Goal: Information Seeking & Learning: Learn about a topic

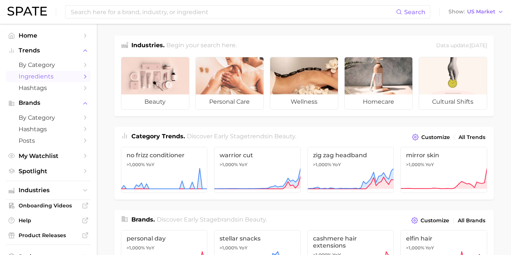
click at [72, 74] on span "Ingredients" at bounding box center [49, 76] width 60 height 7
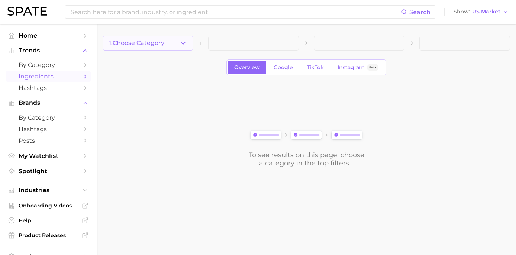
click at [180, 44] on icon "button" at bounding box center [183, 43] width 8 height 8
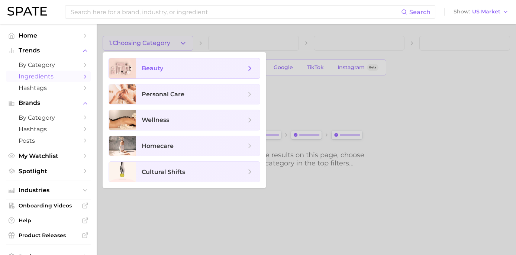
click at [182, 65] on span "beauty" at bounding box center [194, 68] width 104 height 8
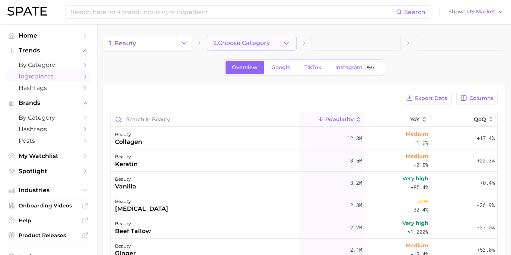
click at [287, 42] on icon "button" at bounding box center [286, 43] width 8 height 8
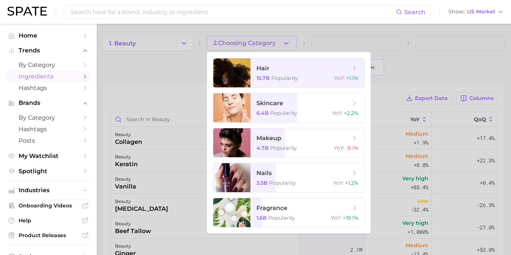
click at [287, 42] on div at bounding box center [255, 127] width 511 height 255
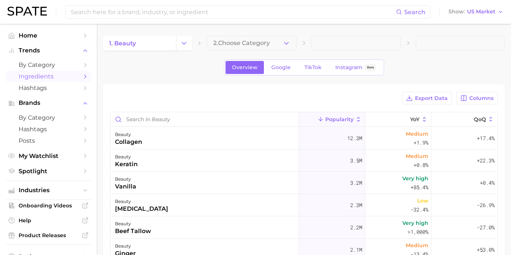
click at [69, 77] on span "Ingredients" at bounding box center [49, 76] width 60 height 7
click at [190, 47] on button "Change Category" at bounding box center [184, 43] width 16 height 15
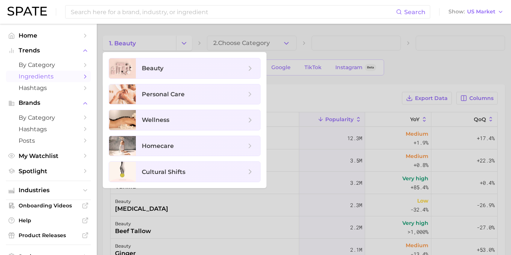
click at [179, 41] on div at bounding box center [255, 127] width 511 height 255
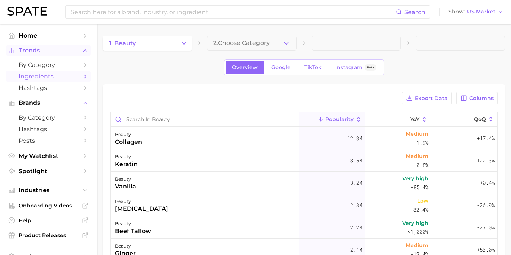
click at [63, 47] on span "Trends" at bounding box center [49, 50] width 60 height 7
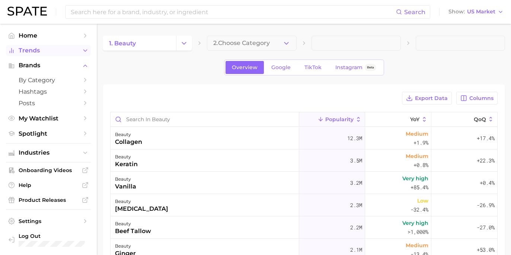
click at [68, 51] on span "Trends" at bounding box center [49, 50] width 60 height 7
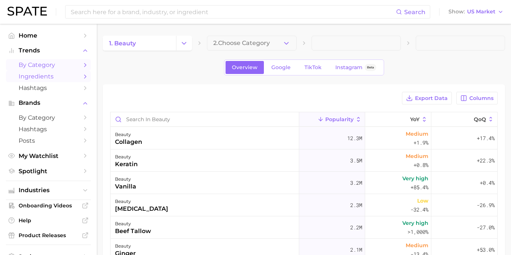
click at [70, 64] on span "by Category" at bounding box center [49, 64] width 60 height 7
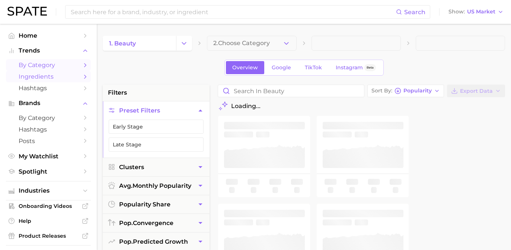
click at [70, 73] on span "Ingredients" at bounding box center [49, 76] width 60 height 7
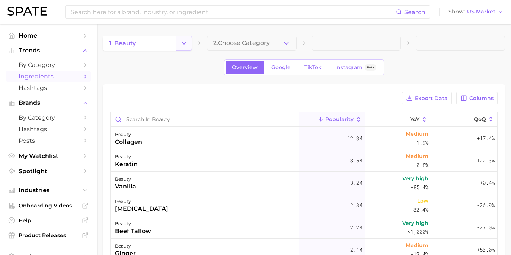
click at [184, 40] on icon "Change Category" at bounding box center [184, 43] width 8 height 8
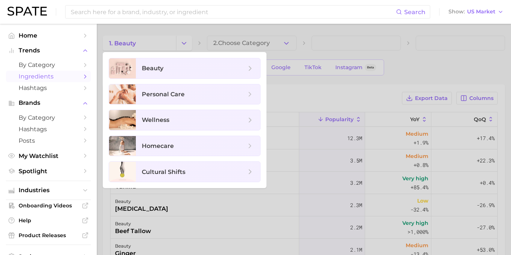
click at [186, 44] on div at bounding box center [255, 127] width 511 height 255
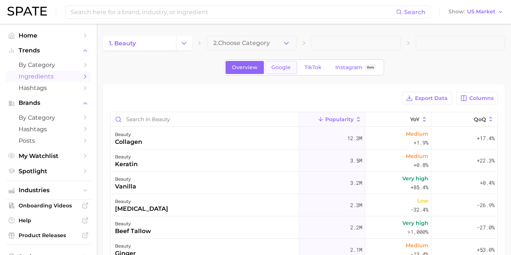
click at [284, 62] on link "Google" at bounding box center [281, 67] width 32 height 13
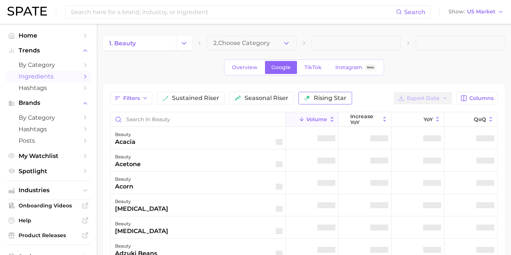
click at [288, 97] on div "Filters sustained riser seasonal riser rising star" at bounding box center [231, 98] width 242 height 13
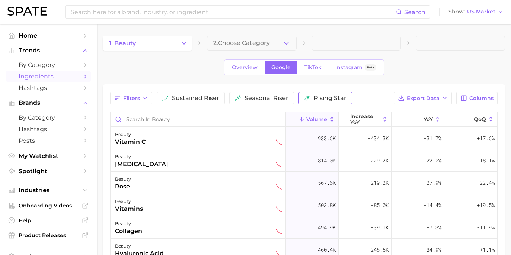
click at [298, 97] on button "rising star" at bounding box center [325, 98] width 54 height 13
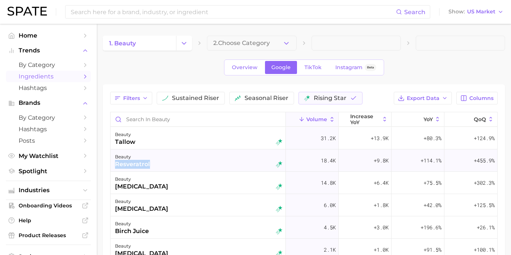
copy div "resveratrol"
click at [130, 189] on div "[MEDICAL_DATA]" at bounding box center [141, 186] width 53 height 9
click at [130, 189] on div at bounding box center [255, 127] width 511 height 255
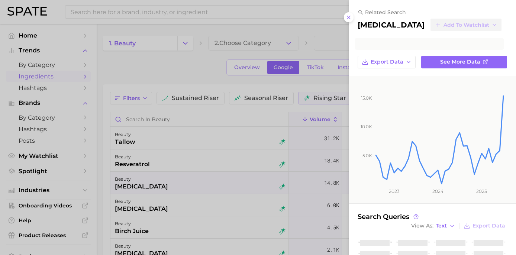
click at [131, 187] on div at bounding box center [258, 127] width 516 height 255
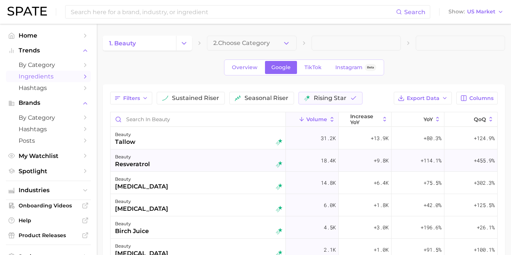
click at [241, 164] on div "beauty resveratrol" at bounding box center [198, 160] width 167 height 16
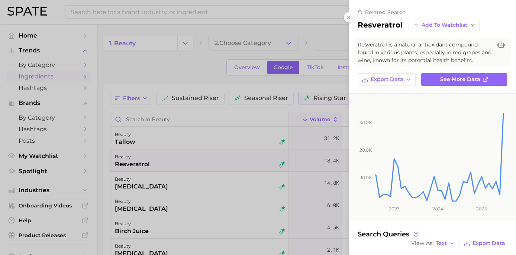
click at [427, 46] on span "Resveratrol is a natural antioxidant compound found in various plants, especial…" at bounding box center [425, 52] width 135 height 23
click at [428, 57] on span "Resveratrol is a natural antioxidant compound found in various plants, especial…" at bounding box center [425, 52] width 135 height 23
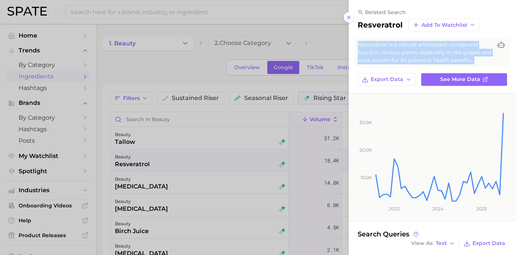
click at [428, 57] on span "Resveratrol is a natural antioxidant compound found in various plants, especial…" at bounding box center [425, 52] width 135 height 23
click at [385, 48] on span "Resveratrol is a natural antioxidant compound found in various plants, especial…" at bounding box center [425, 52] width 135 height 23
drag, startPoint x: 358, startPoint y: 44, endPoint x: 453, endPoint y: 58, distance: 96.3
click at [453, 58] on span "Resveratrol is a natural antioxidant compound found in various plants, especial…" at bounding box center [425, 52] width 135 height 23
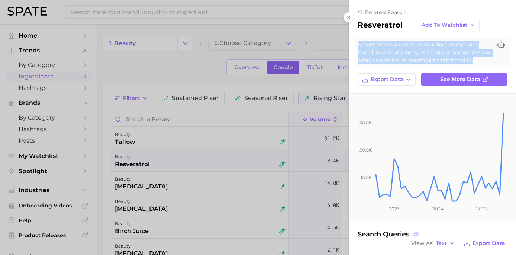
copy span "Resveratrol is a natural antioxidant compound found in various plants, especial…"
click at [435, 75] on link "See more data" at bounding box center [464, 79] width 86 height 13
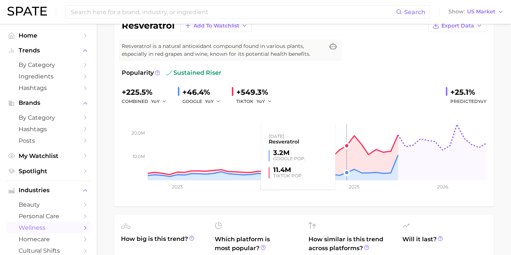
scroll to position [141, 0]
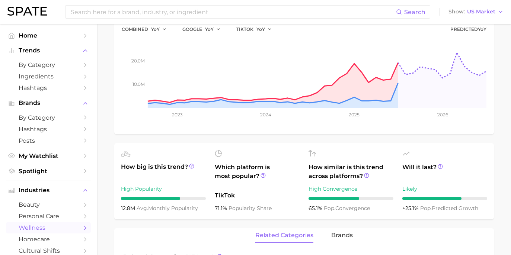
click at [351, 186] on div "High Convergence" at bounding box center [350, 188] width 85 height 9
click at [364, 177] on icon at bounding box center [366, 175] width 5 height 5
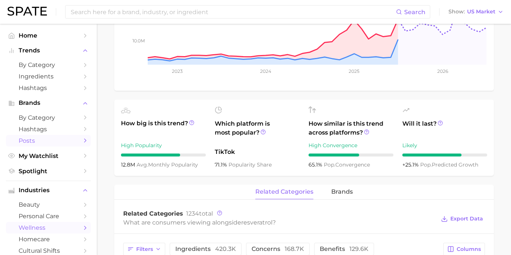
scroll to position [0, 0]
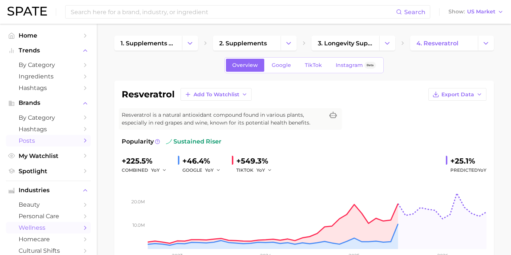
click at [282, 62] on span "Google" at bounding box center [281, 65] width 19 height 6
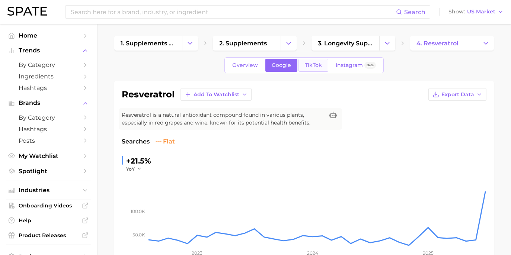
click at [310, 64] on span "TikTok" at bounding box center [313, 65] width 17 height 6
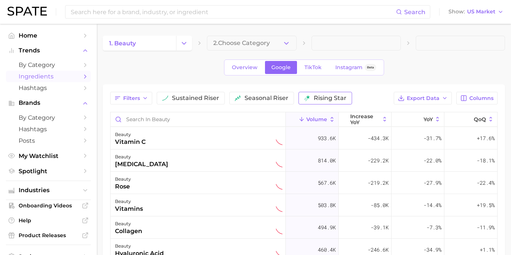
click at [314, 100] on span "rising star" at bounding box center [330, 98] width 33 height 6
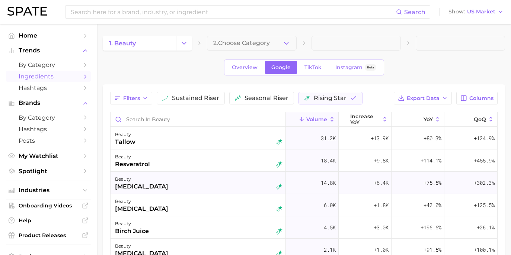
click at [226, 187] on div "beauty [MEDICAL_DATA]" at bounding box center [198, 183] width 167 height 16
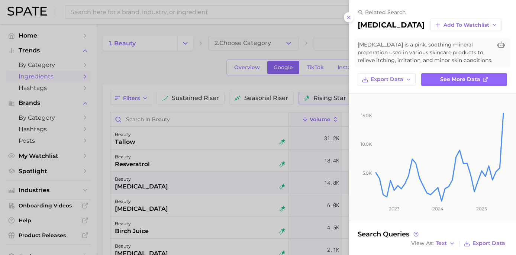
click at [405, 56] on span "[MEDICAL_DATA] is a pink, soothing mineral preparation used in various skincare…" at bounding box center [425, 52] width 135 height 23
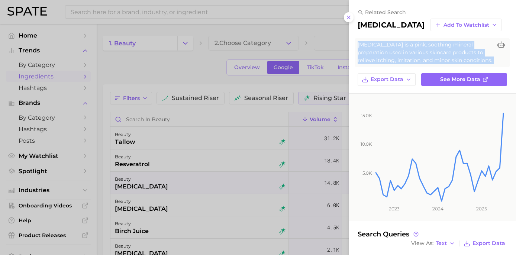
click at [405, 56] on span "[MEDICAL_DATA] is a pink, soothing mineral preparation used in various skincare…" at bounding box center [425, 52] width 135 height 23
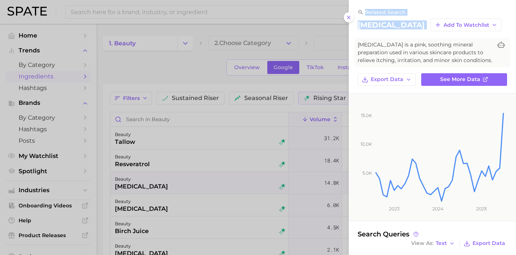
click at [372, 52] on span "[MEDICAL_DATA] is a pink, soothing mineral preparation used in various skincare…" at bounding box center [425, 52] width 135 height 23
click at [358, 45] on span "[MEDICAL_DATA] is a pink, soothing mineral preparation used in various skincare…" at bounding box center [425, 52] width 135 height 23
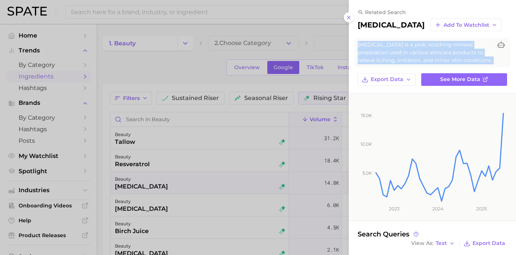
click at [358, 43] on span "[MEDICAL_DATA] is a pink, soothing mineral preparation used in various skincare…" at bounding box center [425, 52] width 135 height 23
click at [364, 43] on span "[MEDICAL_DATA] is a pink, soothing mineral preparation used in various skincare…" at bounding box center [425, 52] width 135 height 23
drag, startPoint x: 356, startPoint y: 43, endPoint x: 418, endPoint y: 61, distance: 64.8
click at [418, 61] on div "[MEDICAL_DATA] is a pink, soothing mineral preparation used in various skincare…" at bounding box center [432, 52] width 155 height 29
copy span "[MEDICAL_DATA] is a pink, soothing mineral preparation used in various skincare…"
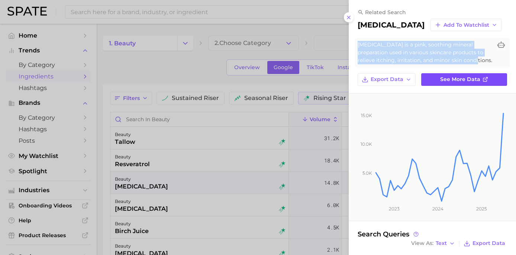
click at [449, 75] on link "See more data" at bounding box center [464, 79] width 86 height 13
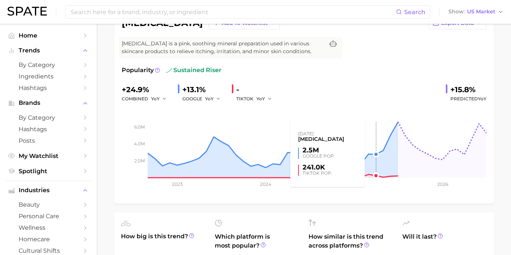
scroll to position [124, 0]
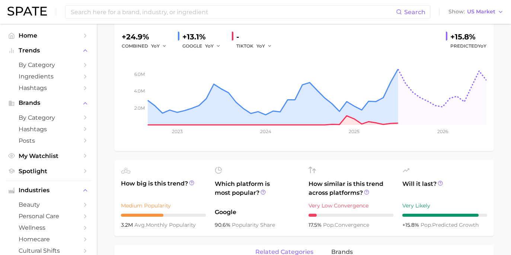
click at [343, 207] on div "Very Low Convergence" at bounding box center [350, 205] width 85 height 9
click at [364, 193] on icon at bounding box center [366, 192] width 5 height 5
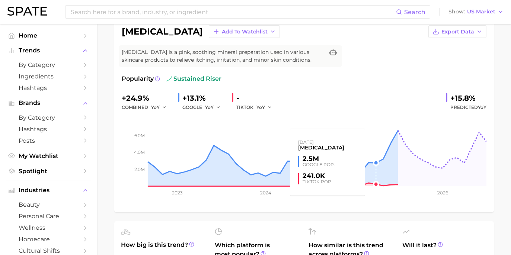
scroll to position [13, 0]
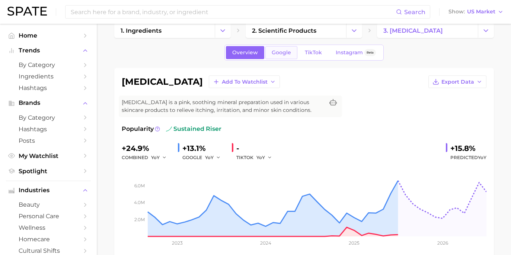
click at [285, 57] on link "Google" at bounding box center [281, 52] width 32 height 13
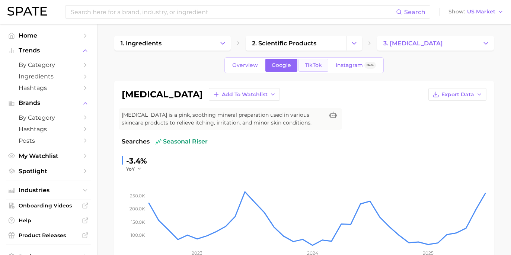
click at [317, 71] on link "TikTok" at bounding box center [313, 65] width 30 height 13
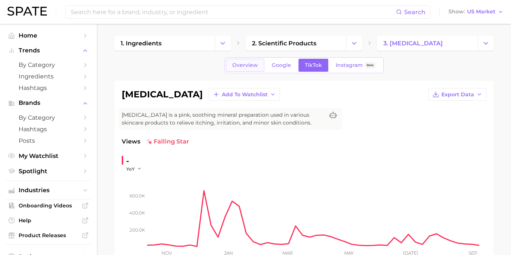
click at [258, 64] on span "Overview" at bounding box center [245, 65] width 26 height 6
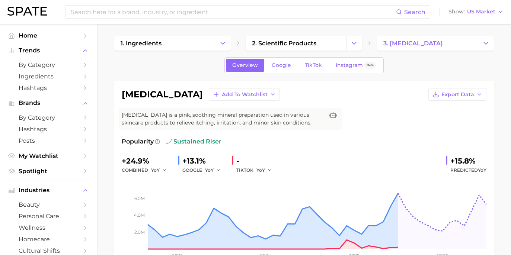
scroll to position [56, 0]
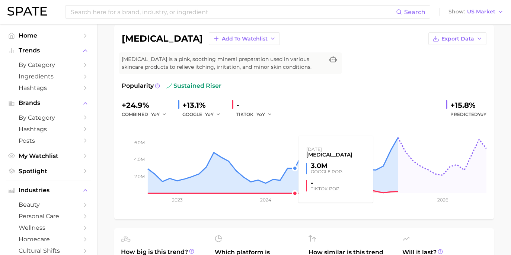
click at [293, 180] on rect at bounding box center [304, 156] width 365 height 74
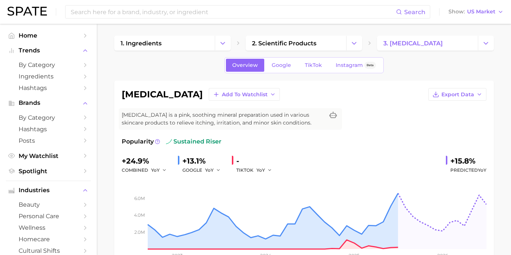
scroll to position [13, 0]
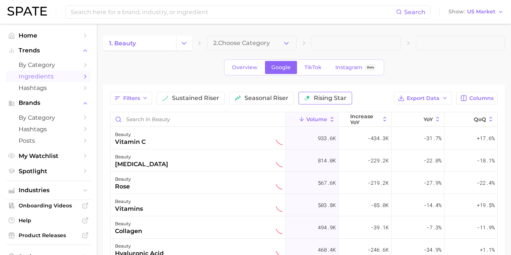
click at [317, 98] on span "rising star" at bounding box center [330, 98] width 33 height 6
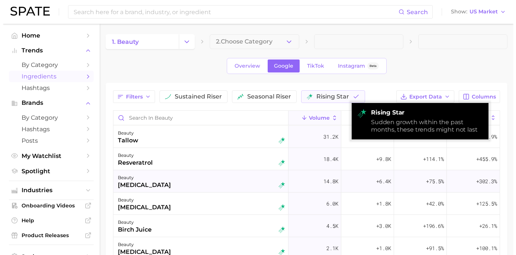
scroll to position [42, 0]
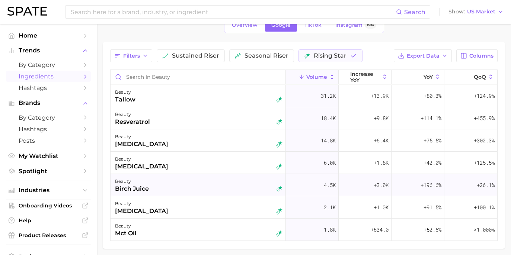
click at [222, 189] on div "beauty birch juice" at bounding box center [198, 185] width 167 height 16
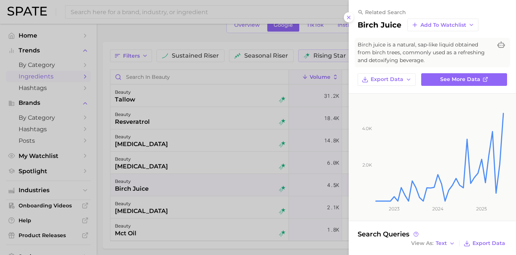
click at [405, 55] on span "Birch juice is a natural, sap-like liquid obtained from birch trees, commonly u…" at bounding box center [425, 52] width 135 height 23
click at [394, 50] on span "Birch juice is a natural, sap-like liquid obtained from birch trees, commonly u…" at bounding box center [425, 52] width 135 height 23
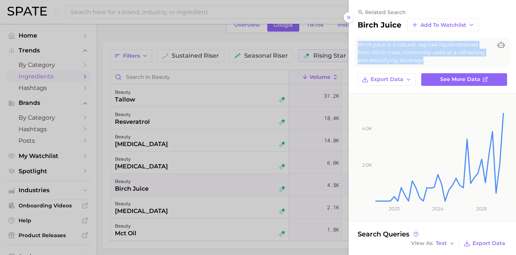
drag, startPoint x: 357, startPoint y: 44, endPoint x: 407, endPoint y: 61, distance: 52.2
click at [407, 61] on div "Birch juice is a natural, sap-like liquid obtained from birch trees, commonly u…" at bounding box center [432, 52] width 155 height 29
copy span "Birch juice is a natural, sap-like liquid obtained from birch trees, commonly u…"
click at [458, 74] on link "See more data" at bounding box center [464, 79] width 86 height 13
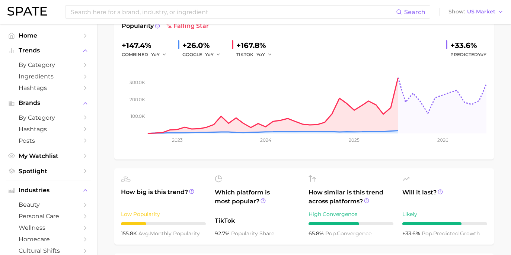
scroll to position [176, 0]
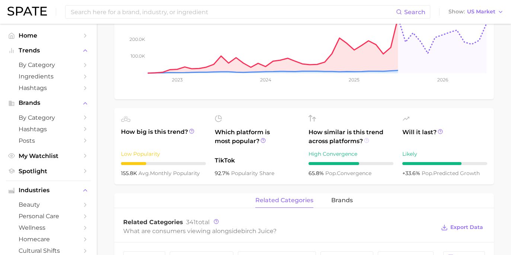
drag, startPoint x: 362, startPoint y: 150, endPoint x: 363, endPoint y: 141, distance: 8.2
click at [362, 148] on div "How similar is this trend across platforms? High Convergence 65.8% pop. converg…" at bounding box center [350, 146] width 85 height 63
click at [364, 139] on circle at bounding box center [366, 140] width 4 height 4
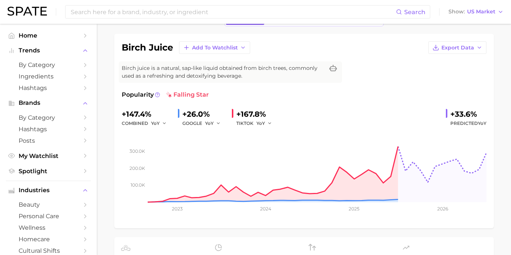
scroll to position [0, 0]
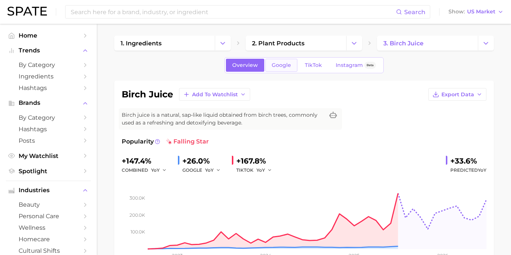
click at [281, 65] on span "Google" at bounding box center [281, 65] width 19 height 6
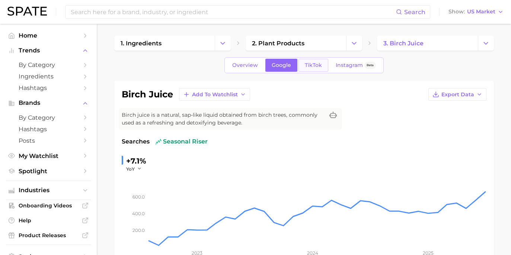
click at [315, 64] on span "TikTok" at bounding box center [313, 65] width 17 height 6
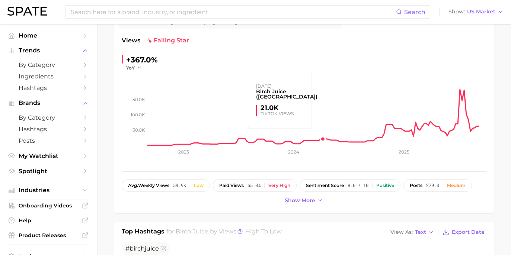
click at [321, 118] on rect at bounding box center [317, 108] width 338 height 74
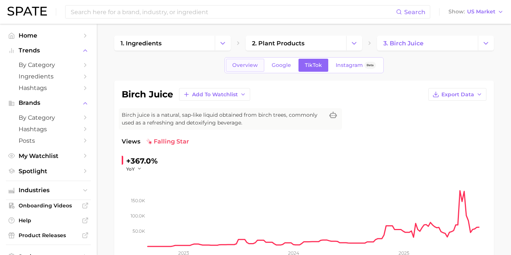
click at [241, 68] on span "Overview" at bounding box center [245, 65] width 26 height 6
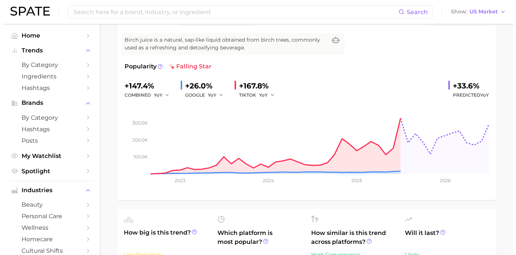
scroll to position [138, 0]
